Goal: Task Accomplishment & Management: Manage account settings

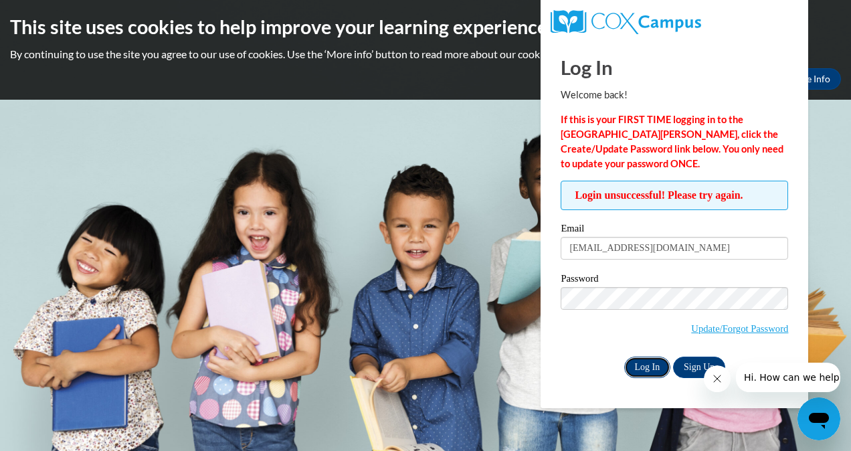
click at [650, 359] on input "Log In" at bounding box center [647, 367] width 47 height 21
